Goal: Ask a question: Seek information or help from site administrators or community

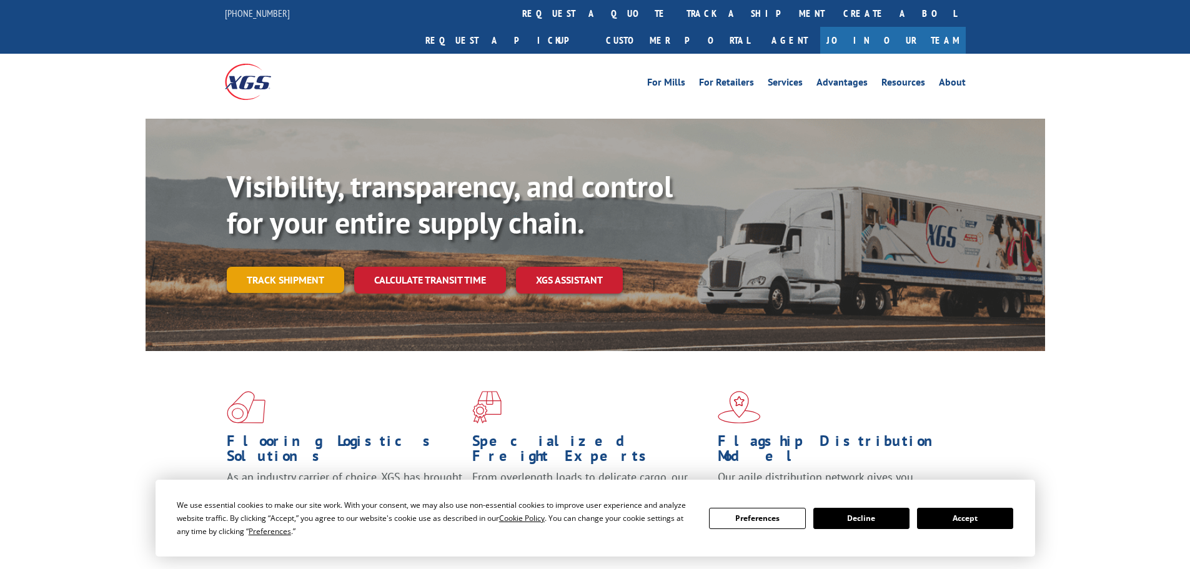
click at [252, 267] on link "Track shipment" at bounding box center [285, 280] width 117 height 26
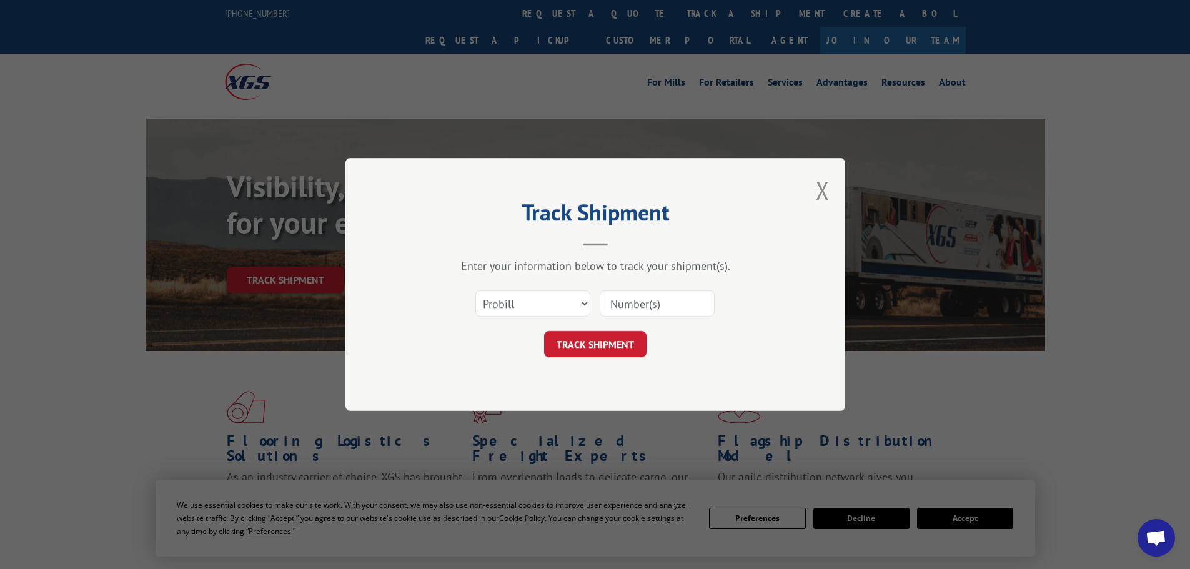
click at [645, 299] on input at bounding box center [657, 303] width 115 height 26
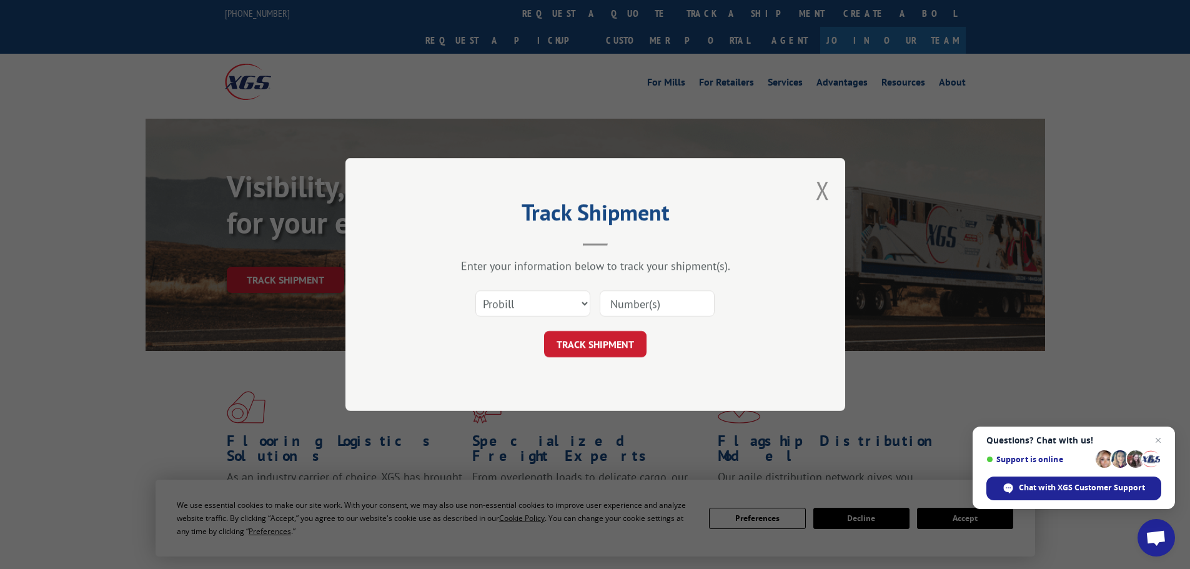
paste input "6396245"
type input "6396245"
click at [595, 337] on button "TRACK SHIPMENT" at bounding box center [595, 344] width 102 height 26
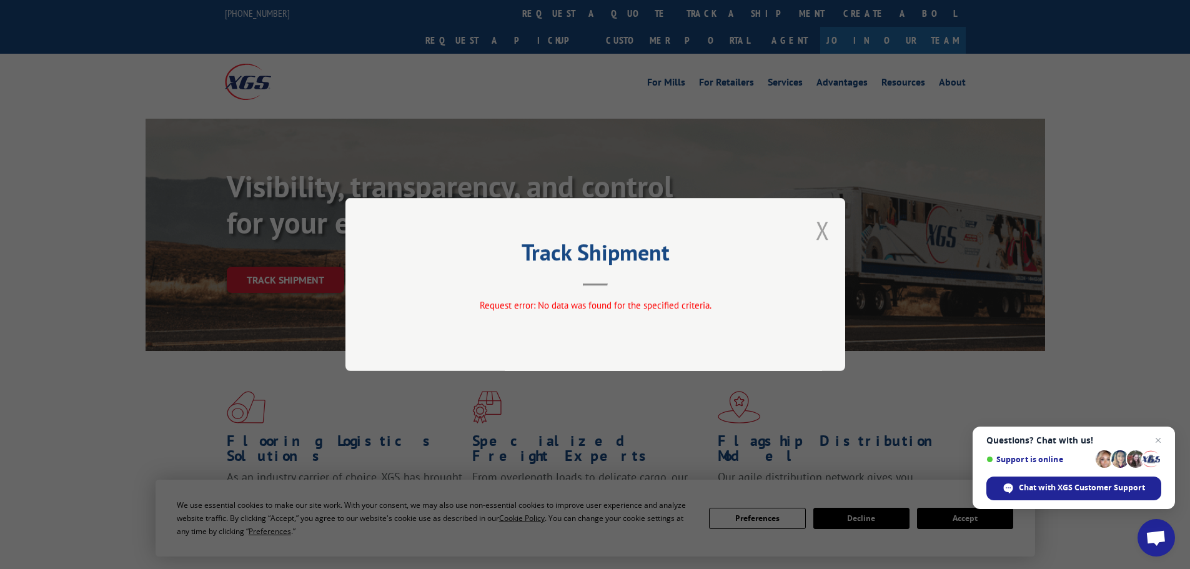
click at [828, 236] on button "Close modal" at bounding box center [823, 230] width 14 height 33
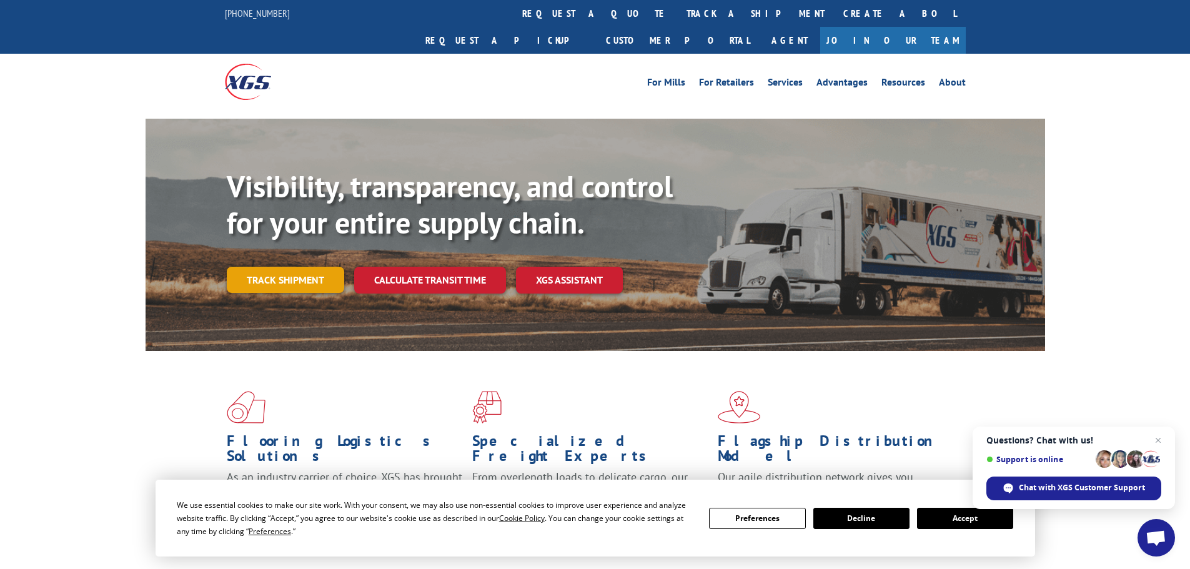
click at [302, 267] on link "Track shipment" at bounding box center [285, 280] width 117 height 26
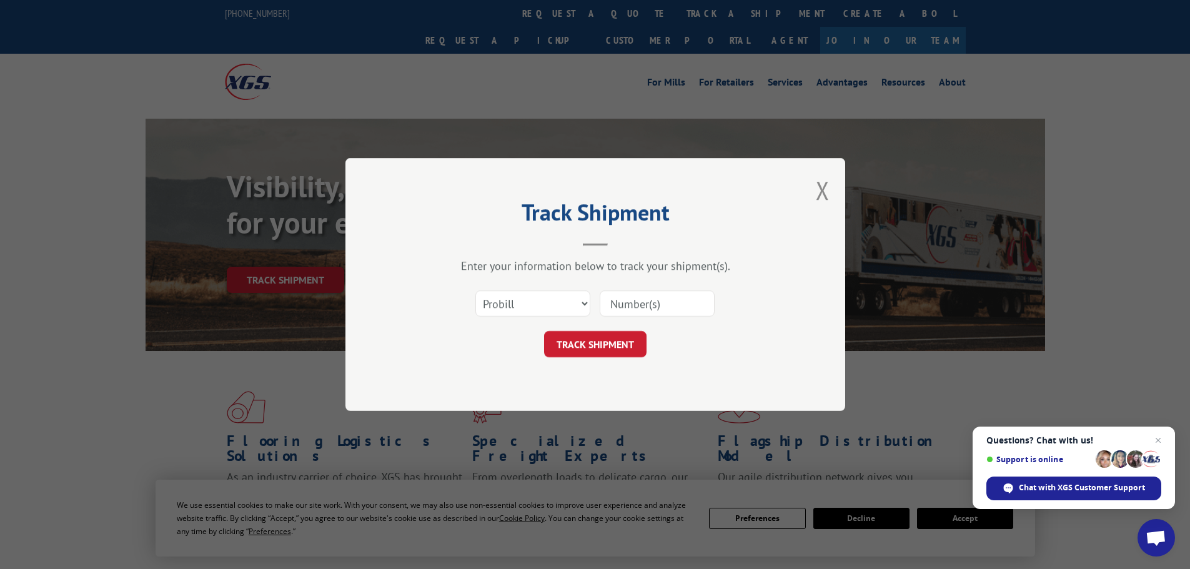
click at [645, 304] on input at bounding box center [657, 303] width 115 height 26
click at [523, 309] on select "Select category... Probill BOL PO" at bounding box center [532, 303] width 115 height 26
select select "bol"
click at [475, 290] on select "Select category... Probill BOL PO" at bounding box center [532, 303] width 115 height 26
click at [617, 303] on input at bounding box center [657, 303] width 115 height 26
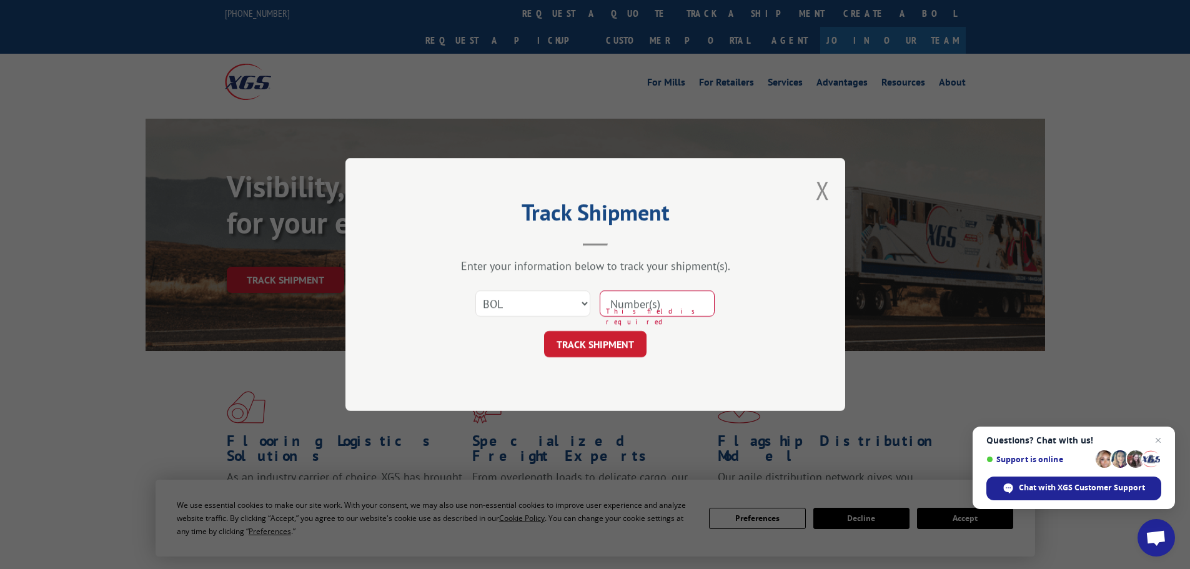
paste input "6396245"
type input "6396245"
drag, startPoint x: 621, startPoint y: 359, endPoint x: 612, endPoint y: 342, distance: 19.8
click at [620, 359] on div "Track Shipment Enter your information below to track your shipment(s). Select c…" at bounding box center [595, 284] width 500 height 253
click at [612, 340] on button "TRACK SHIPMENT" at bounding box center [595, 344] width 102 height 26
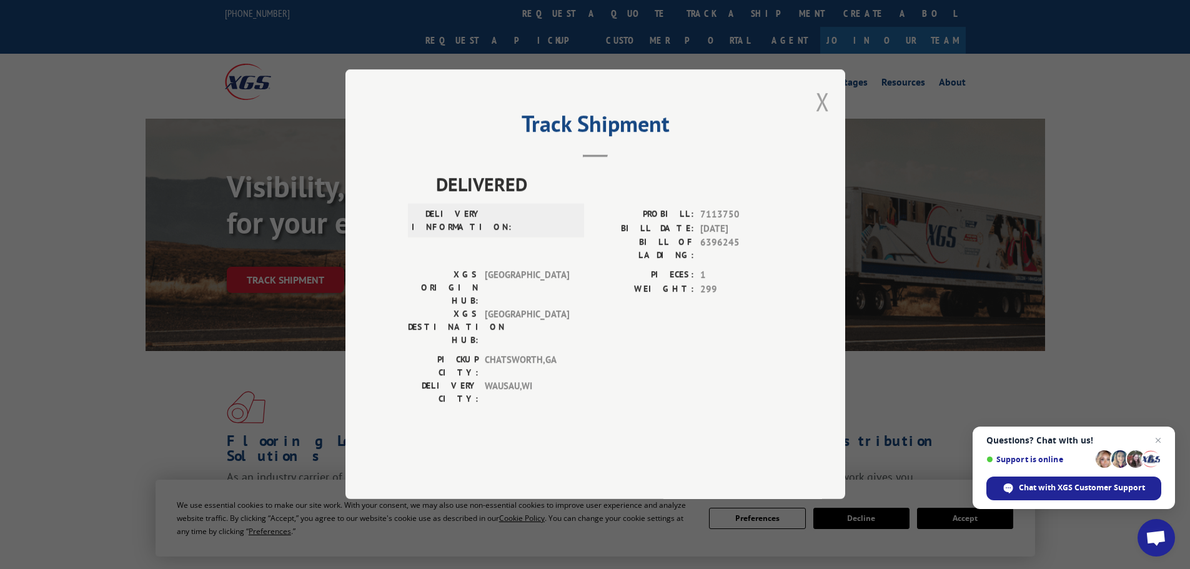
click at [822, 118] on button "Close modal" at bounding box center [823, 101] width 14 height 33
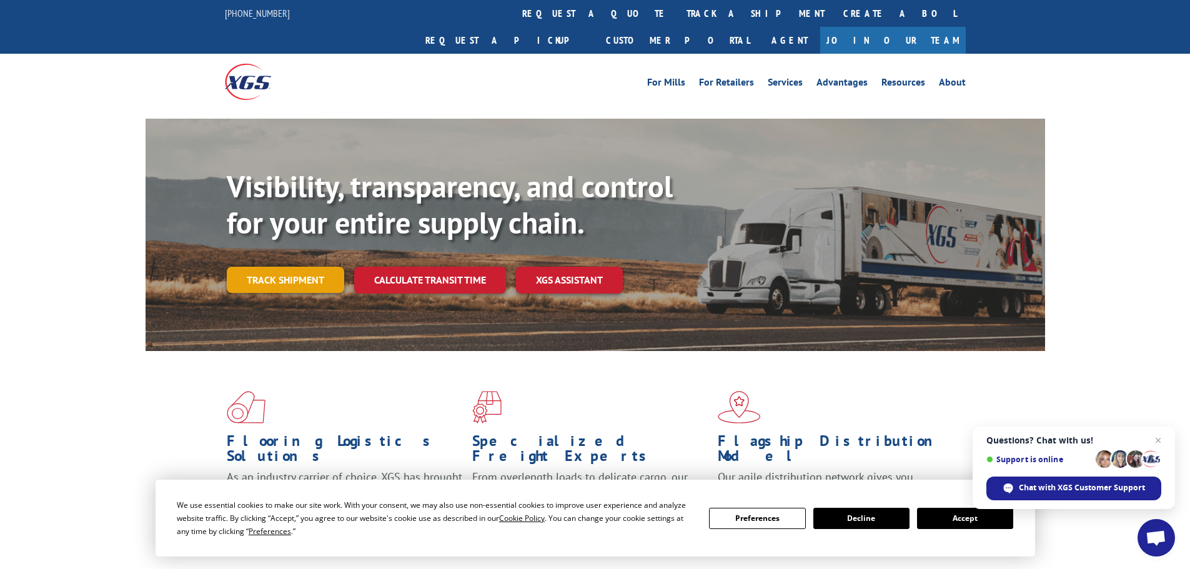
click at [286, 267] on link "Track shipment" at bounding box center [285, 280] width 117 height 26
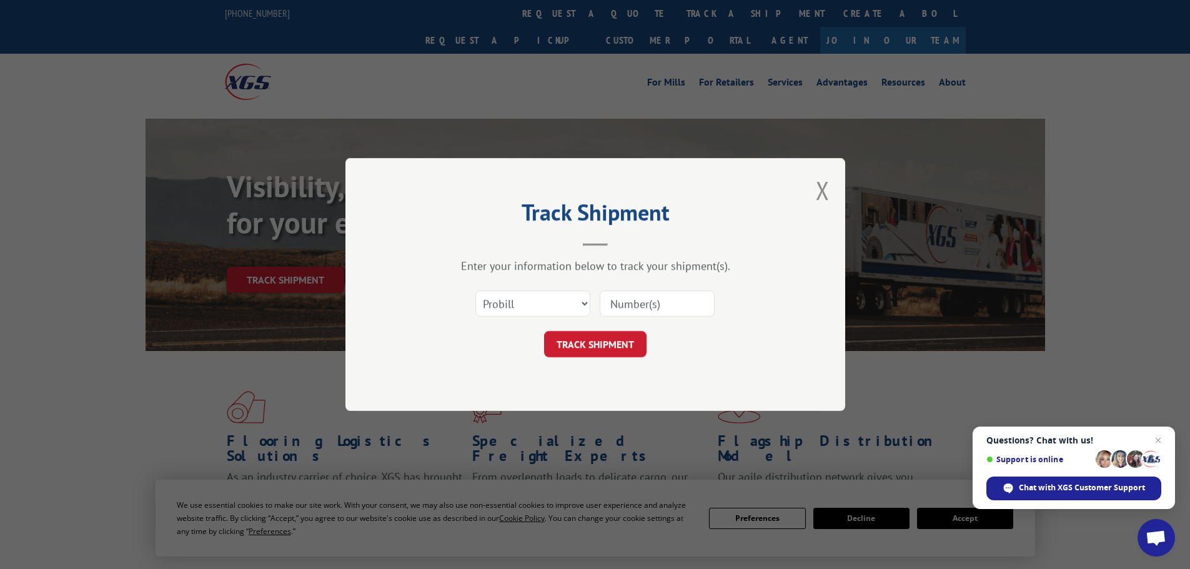
click at [649, 306] on input at bounding box center [657, 303] width 115 height 26
paste input "472535"
type input "472535"
click at [598, 335] on button "TRACK SHIPMENT" at bounding box center [595, 344] width 102 height 26
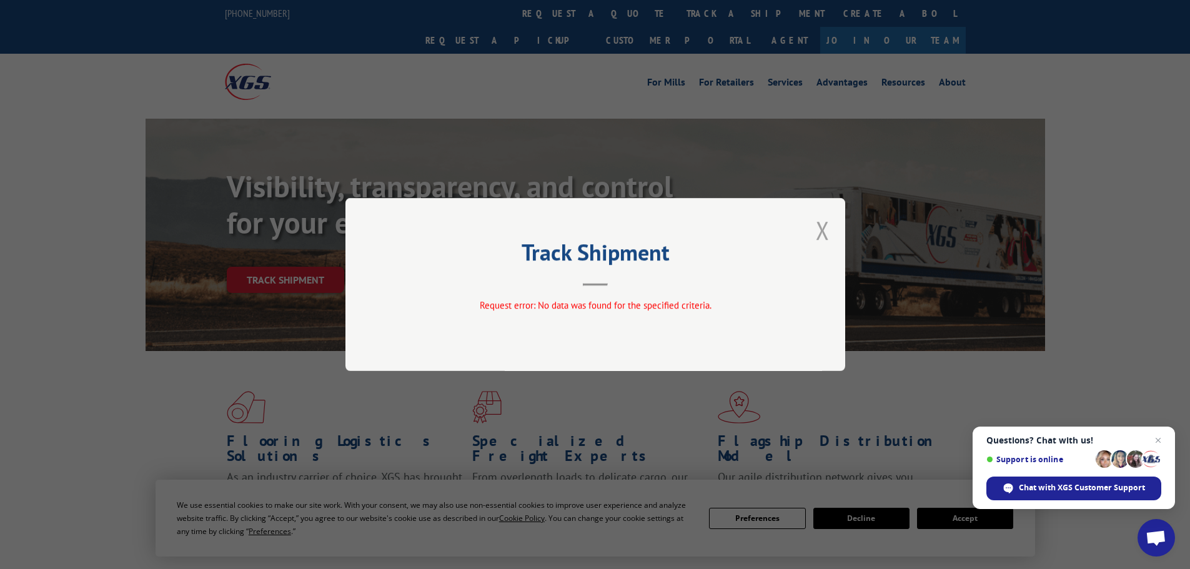
click at [821, 236] on button "Close modal" at bounding box center [823, 230] width 14 height 33
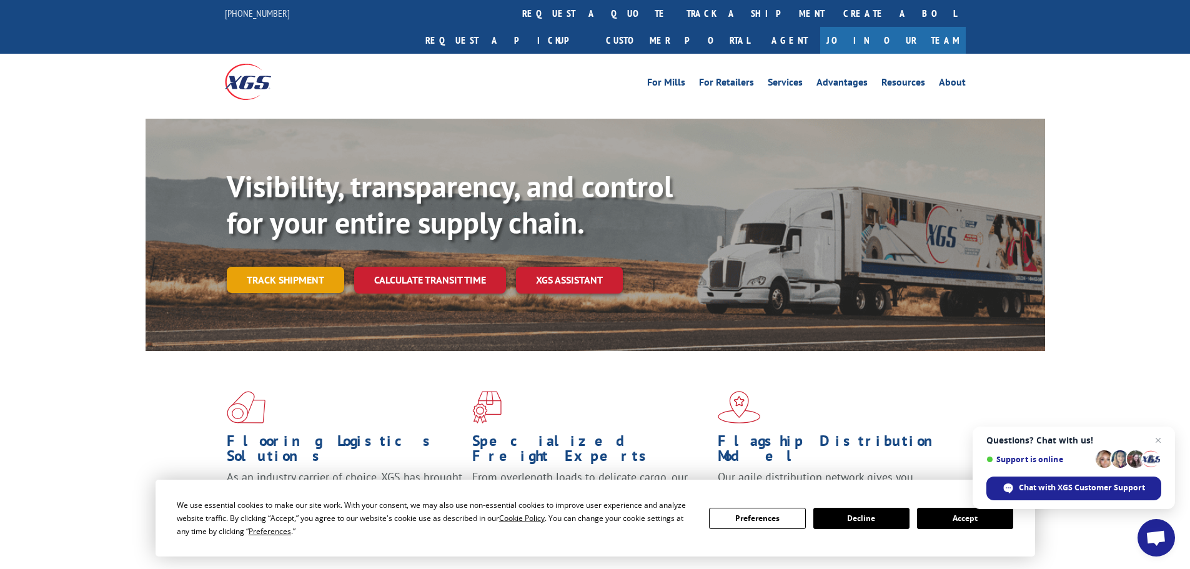
click at [304, 267] on link "Track shipment" at bounding box center [285, 280] width 117 height 26
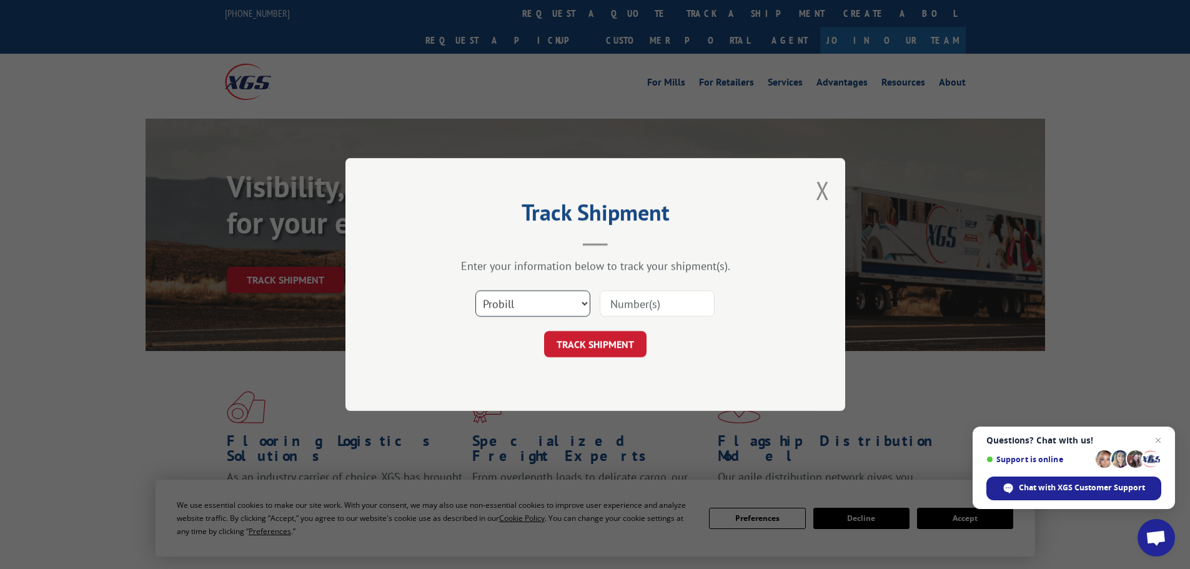
click at [500, 310] on select "Select category... Probill BOL PO" at bounding box center [532, 303] width 115 height 26
click at [475, 290] on select "Select category... Probill BOL PO" at bounding box center [532, 303] width 115 height 26
click at [620, 309] on input at bounding box center [657, 303] width 115 height 26
paste input "472535"
type input "472535"
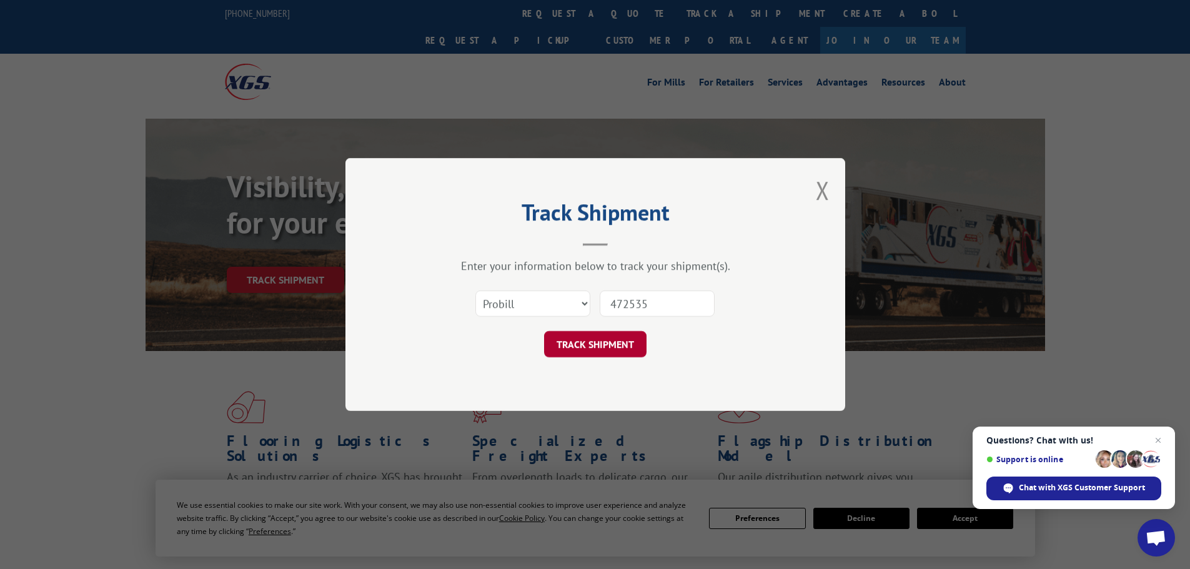
click at [597, 355] on button "TRACK SHIPMENT" at bounding box center [595, 344] width 102 height 26
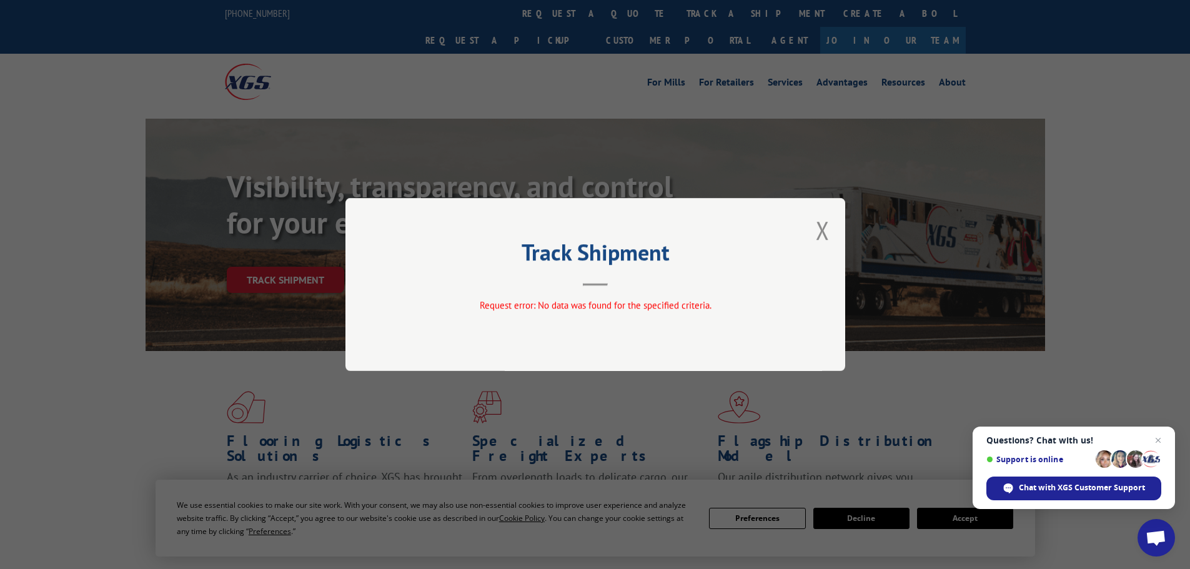
click at [830, 222] on div "Track Shipment Request error: No data was found for the specified criteria." at bounding box center [595, 284] width 500 height 173
click at [827, 232] on button "Close modal" at bounding box center [823, 230] width 14 height 33
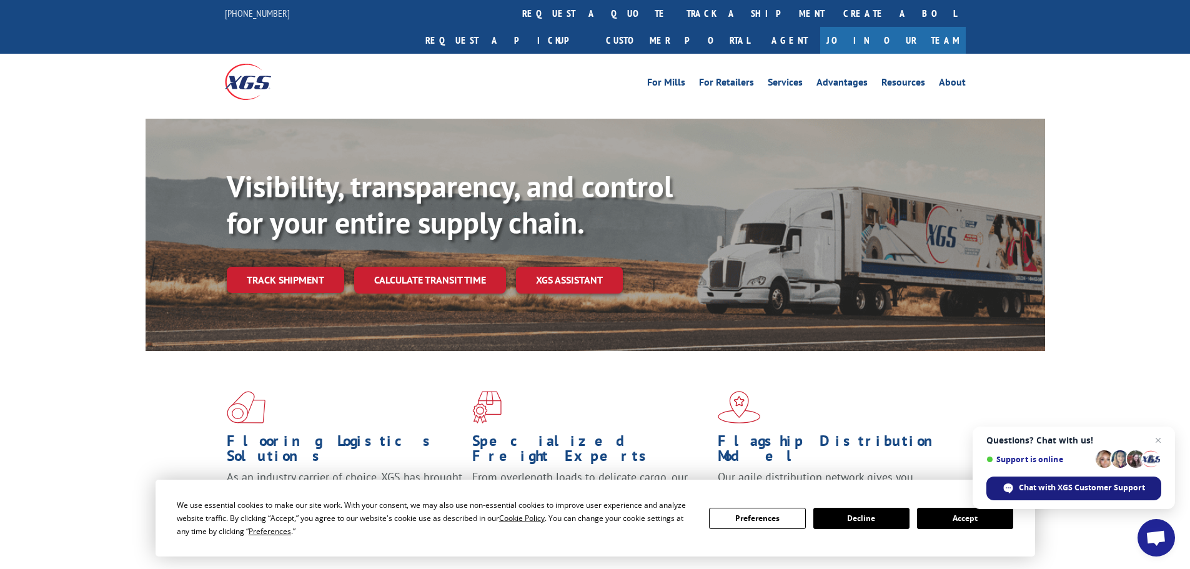
click at [1066, 483] on span "Chat with XGS Customer Support" at bounding box center [1082, 487] width 126 height 11
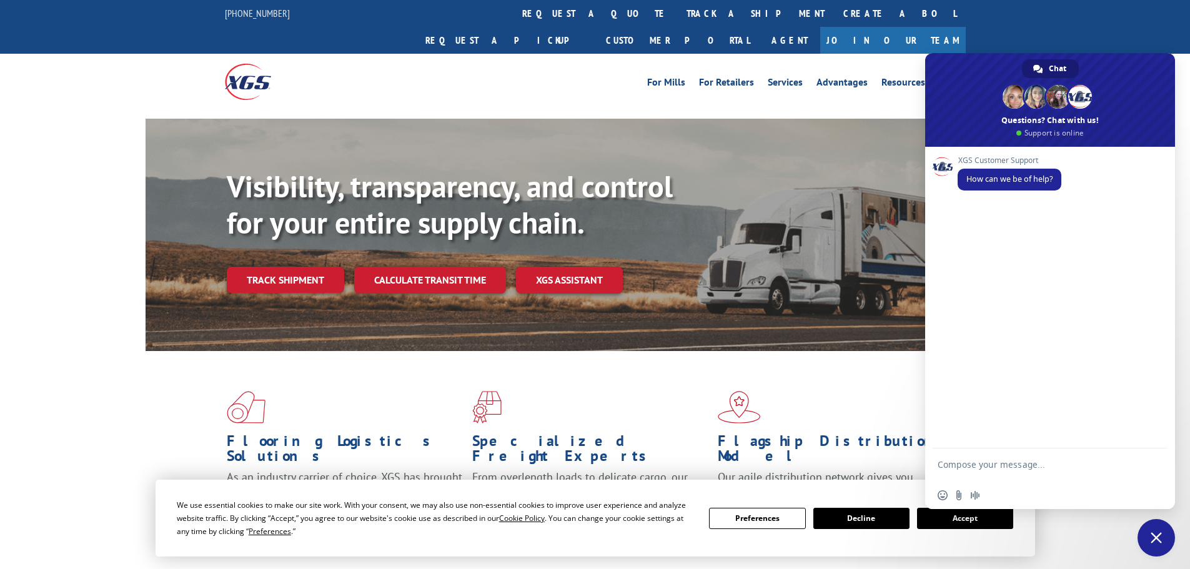
click at [961, 464] on textarea "Compose your message..." at bounding box center [1036, 470] width 197 height 22
type textarea "trying to locate a shipment"
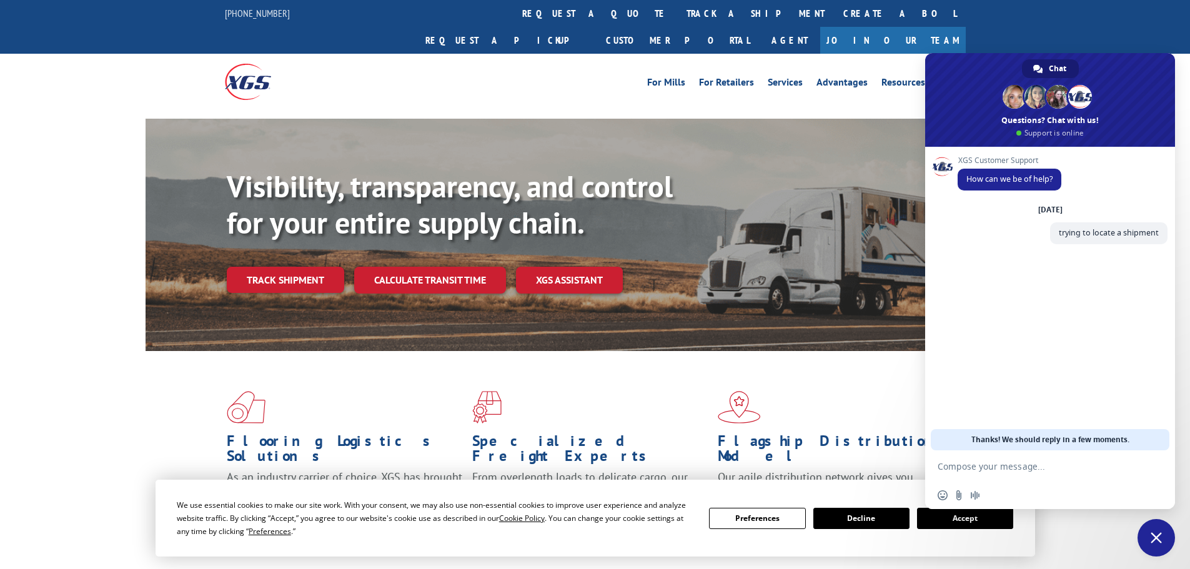
click at [1028, 466] on textarea "Compose your message..." at bounding box center [1036, 466] width 197 height 11
drag, startPoint x: 973, startPoint y: 468, endPoint x: 888, endPoint y: 459, distance: 84.8
paste textarea "BOL# - 472535 PRO# - 018828250930 TRK# - 6396245"
type textarea "BOL# - 472535 PRO# - 018828250930 TRK# - 6396245"
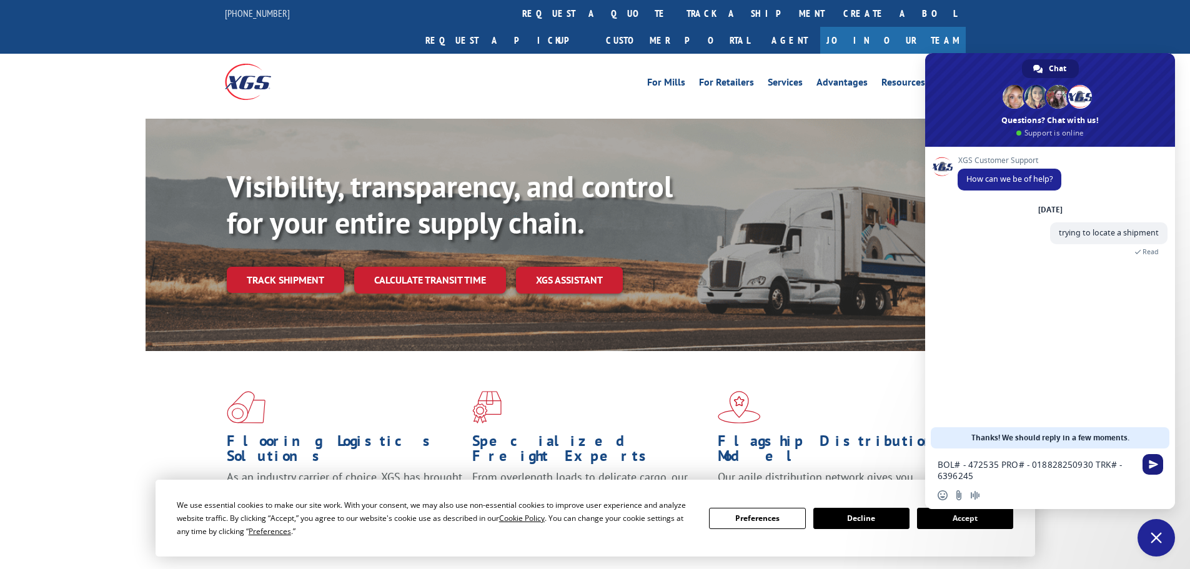
click at [1159, 469] on span "Send" at bounding box center [1153, 464] width 21 height 21
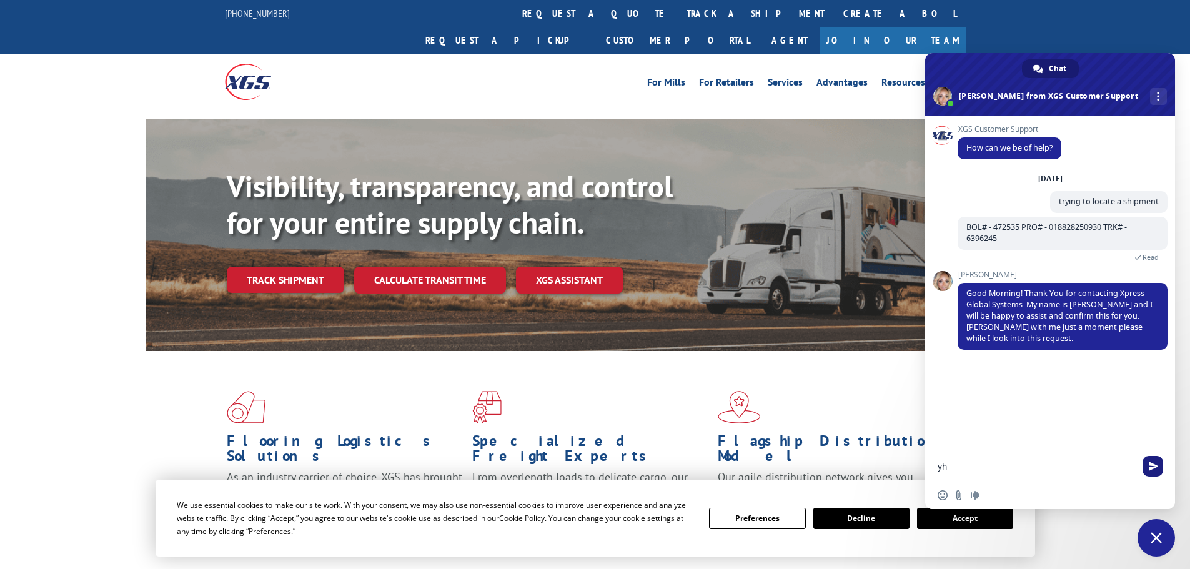
type textarea "y"
type textarea "Thank you!"
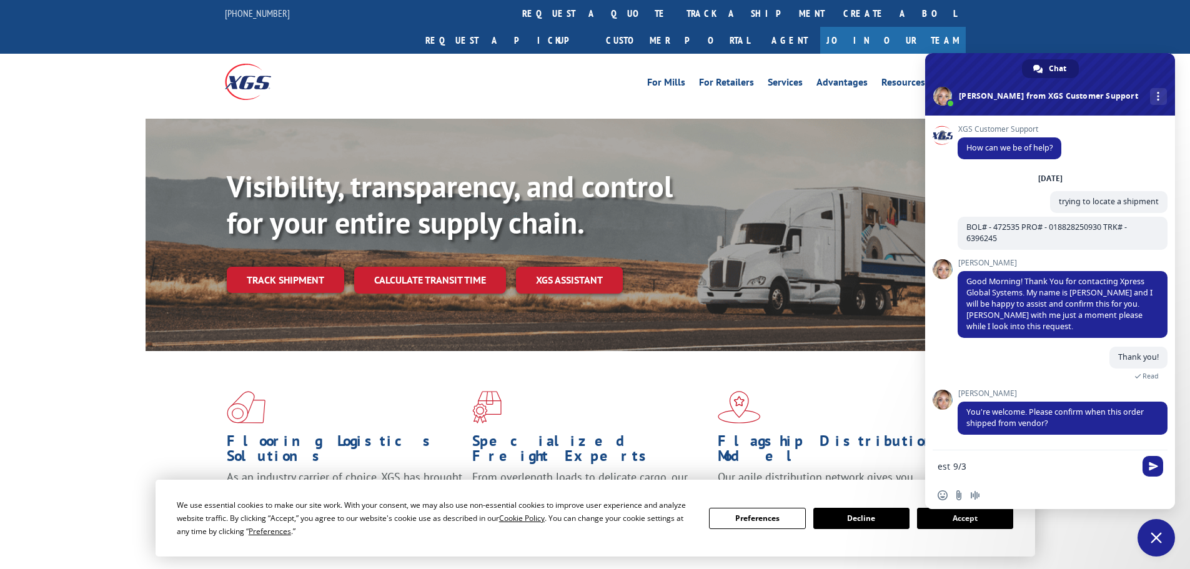
type textarea "est 9/30"
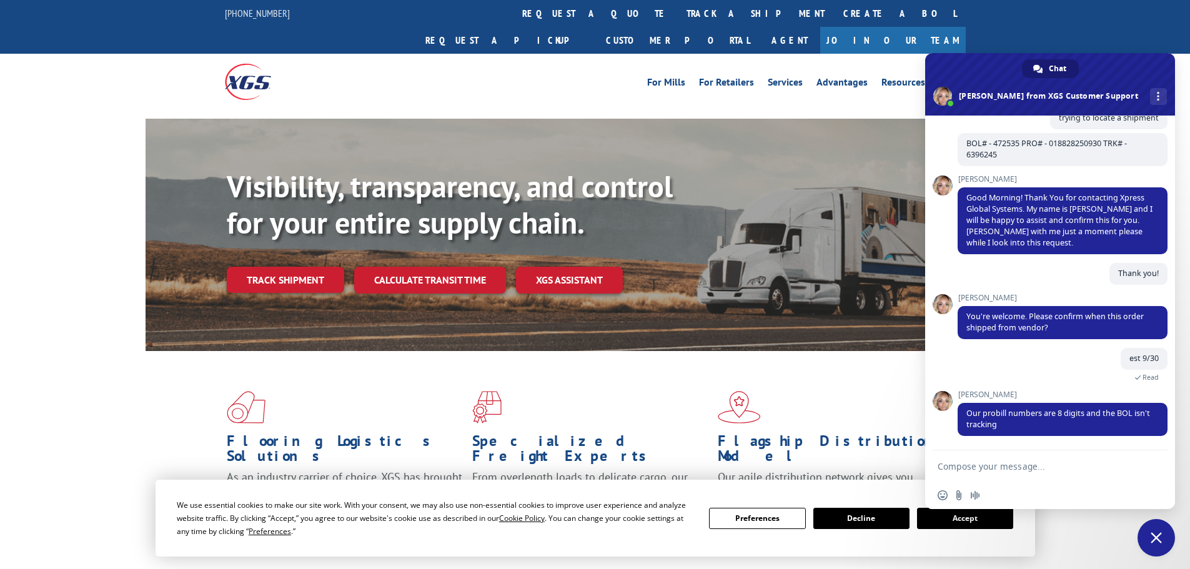
scroll to position [108, 0]
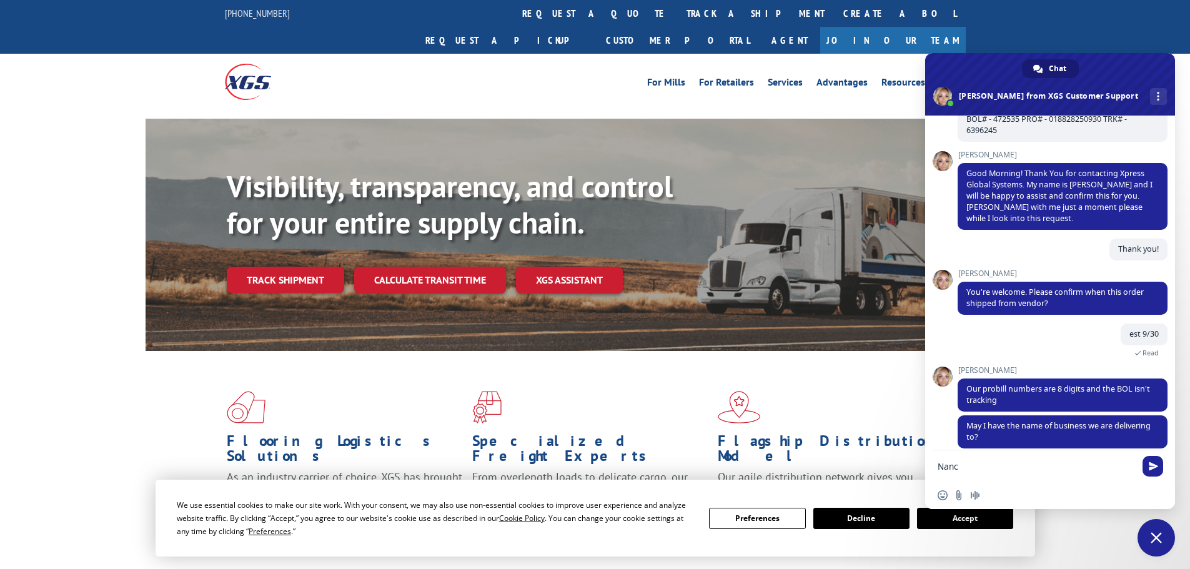
type textarea "[PERSON_NAME]"
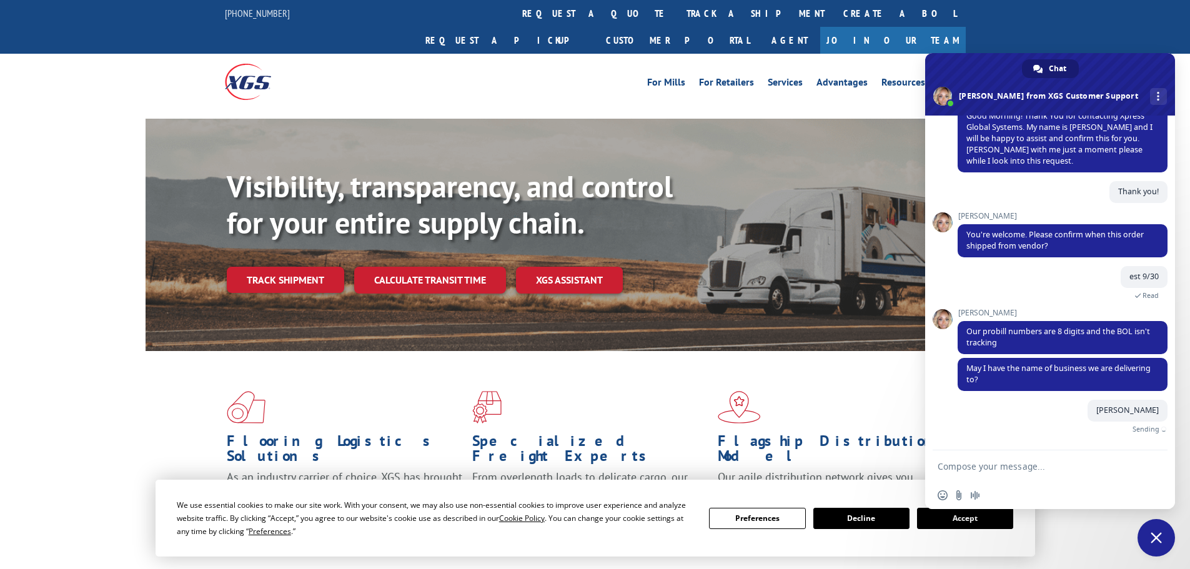
scroll to position [151, 0]
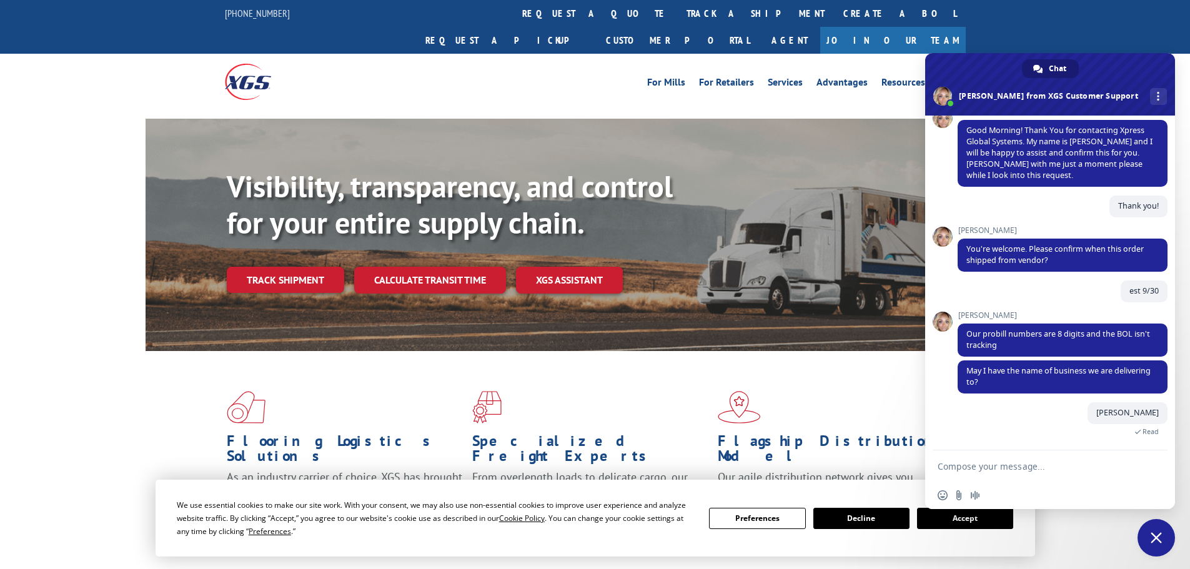
click at [980, 468] on textarea "Compose your message..." at bounding box center [1036, 466] width 197 height 11
type textarea "no worries"
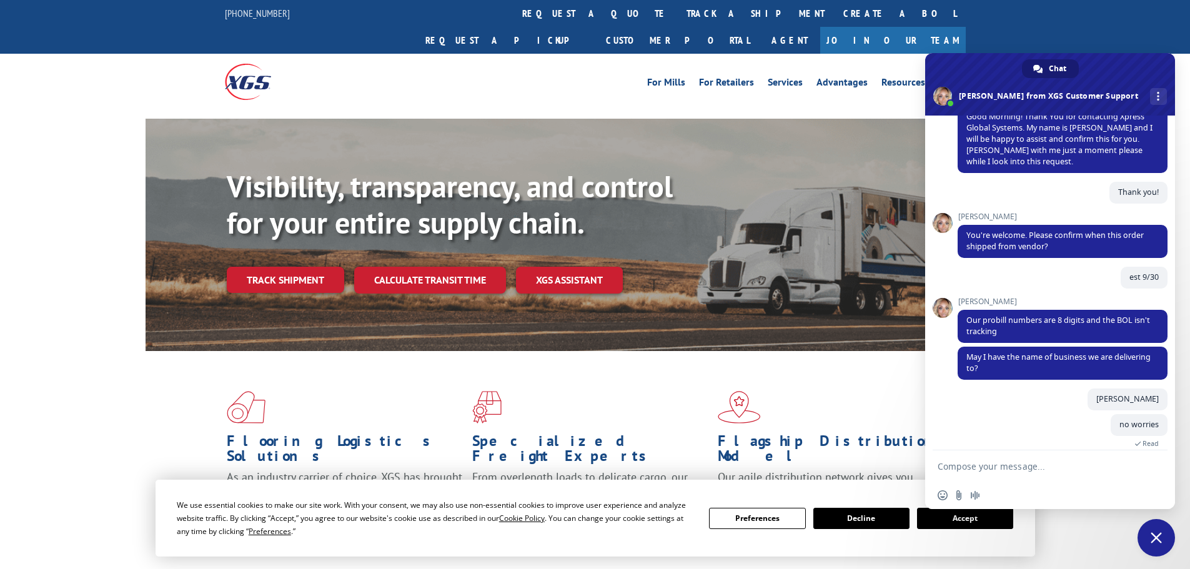
scroll to position [177, 0]
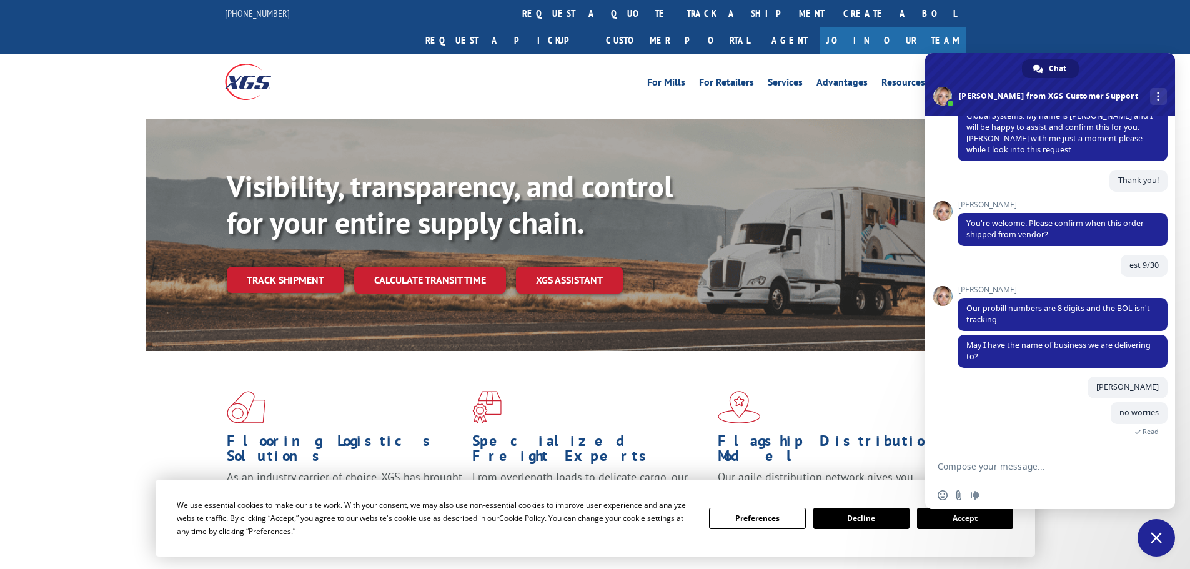
click at [1153, 557] on div "Flooring Logistics Solutions As an industry carrier of choice, XGS has brought …" at bounding box center [595, 476] width 1190 height 251
click at [1149, 538] on span "Close chat" at bounding box center [1156, 537] width 37 height 37
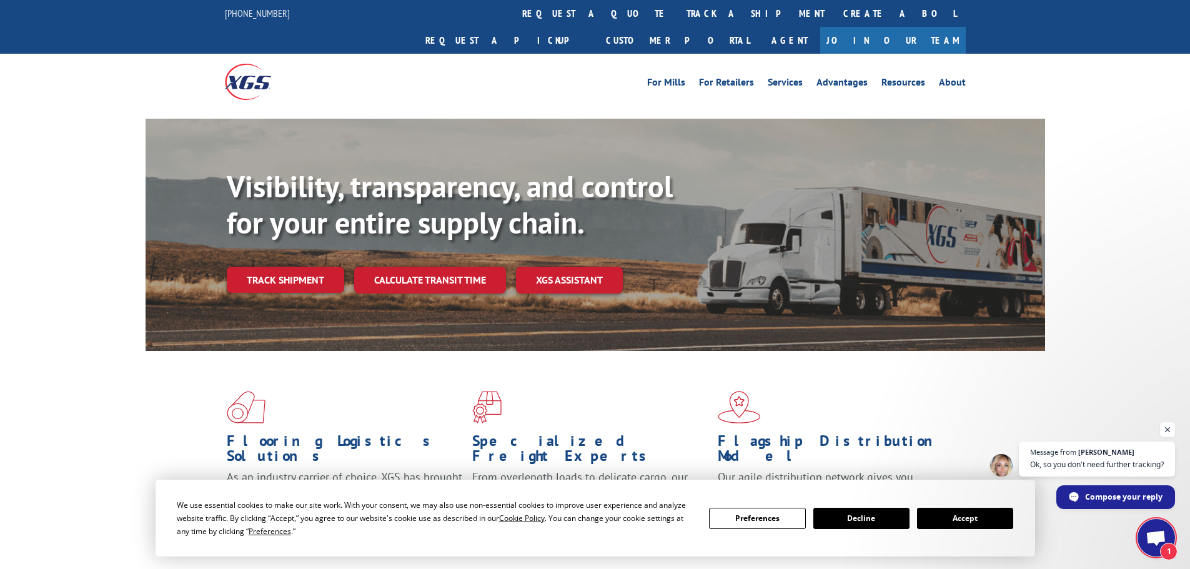
scroll to position [220, 0]
